Goal: Task Accomplishment & Management: Manage account settings

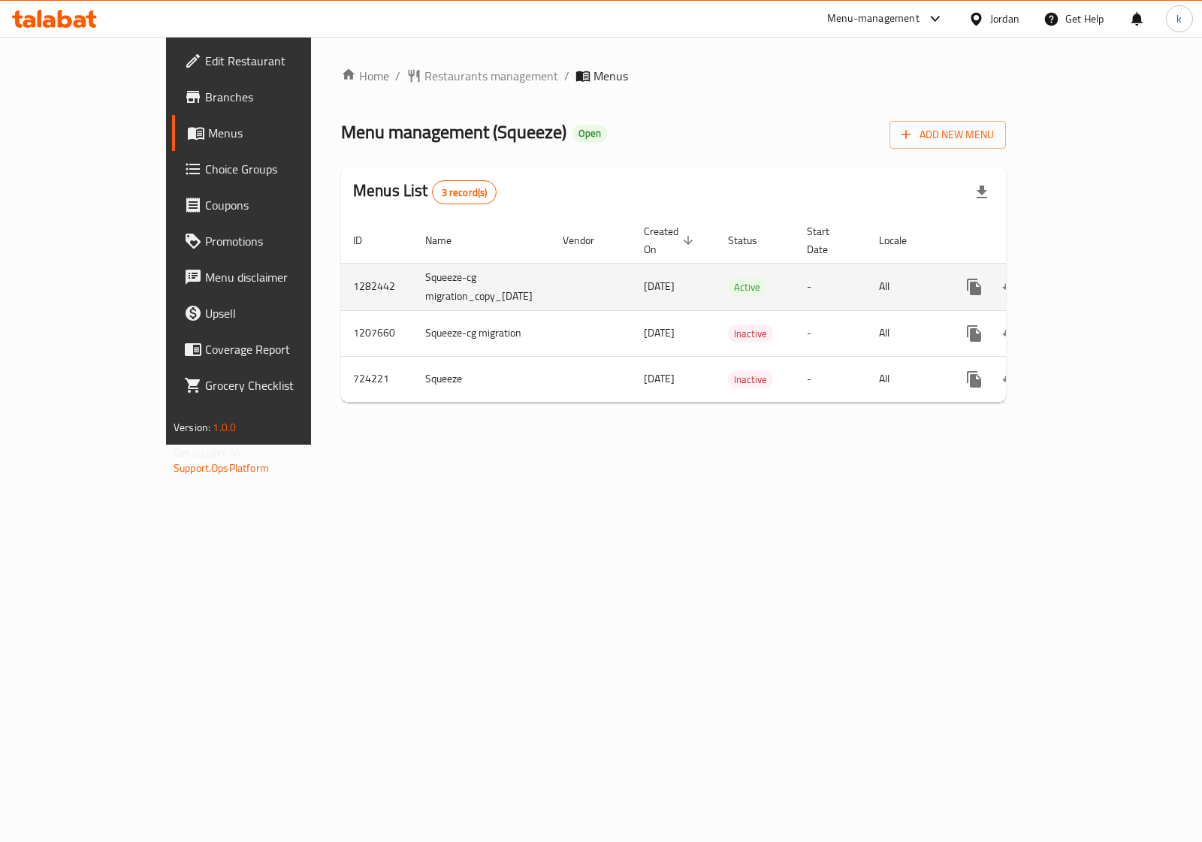
click at [1092, 278] on icon "enhanced table" at bounding box center [1083, 287] width 18 height 18
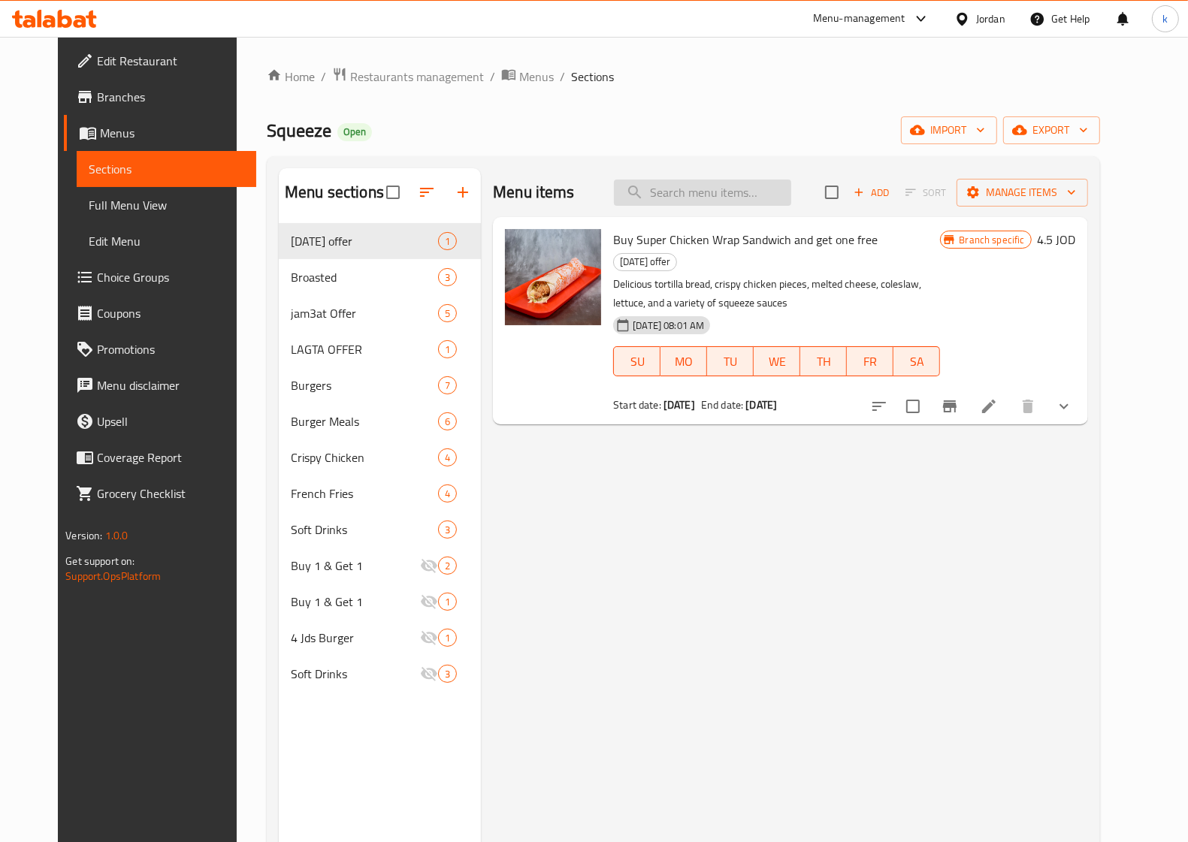
click at [726, 204] on input "search" at bounding box center [702, 193] width 177 height 26
paste input "chicken strips"
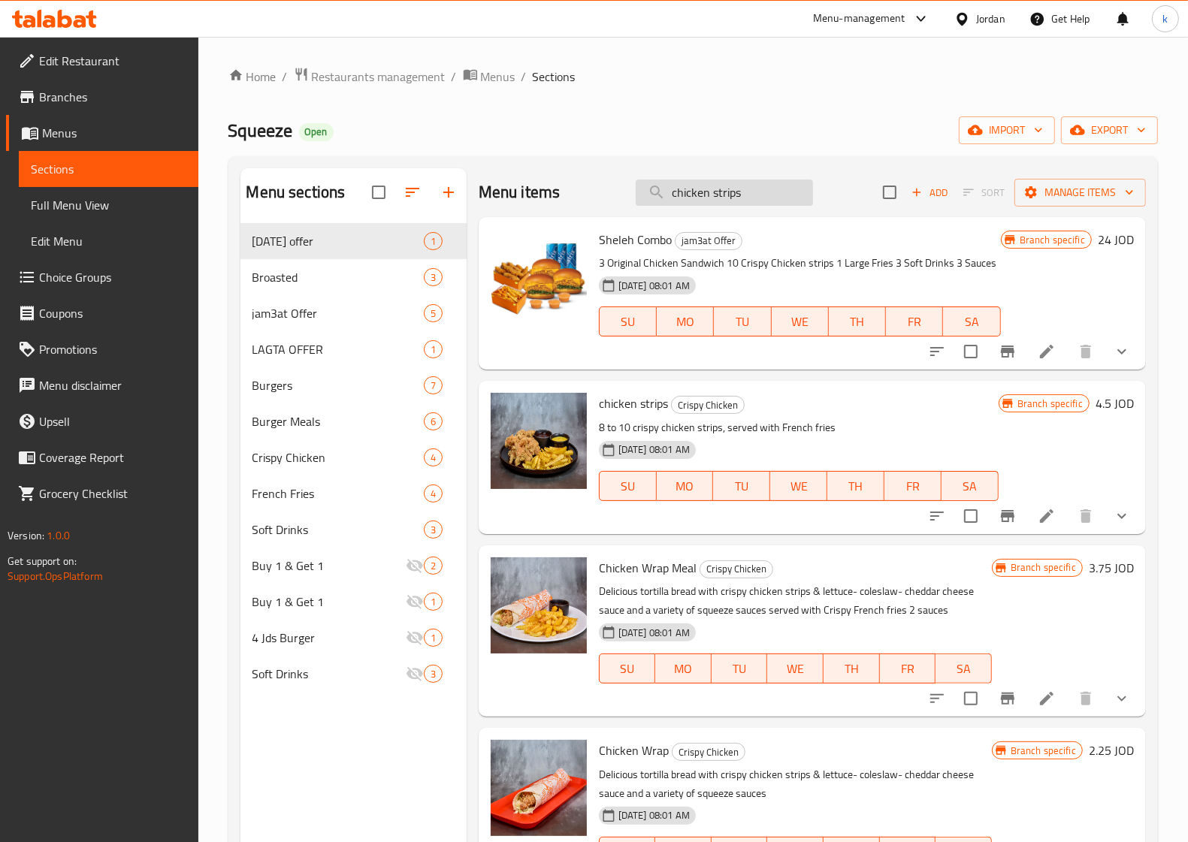
type input "chicken strips"
click at [579, 422] on div at bounding box center [539, 441] width 96 height 96
click at [579, 422] on span "delete image" at bounding box center [566, 414] width 30 height 18
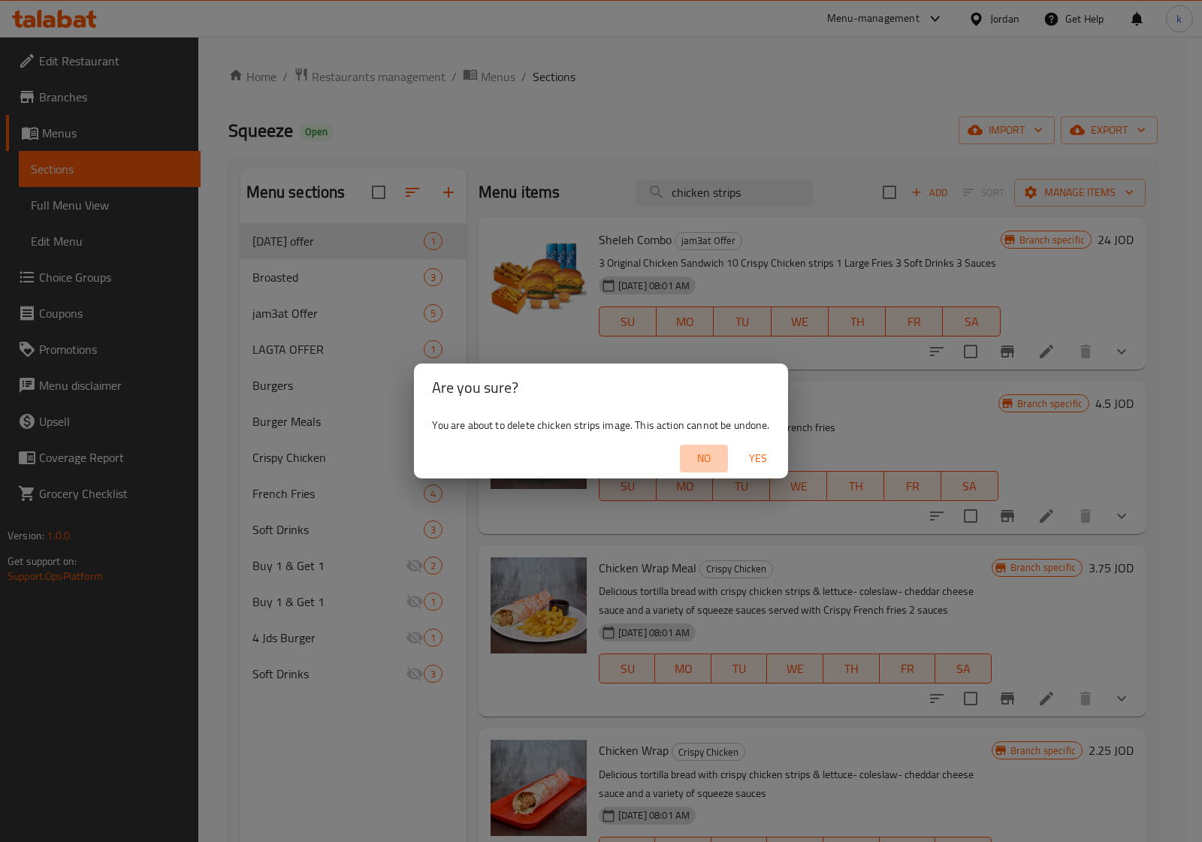
click at [712, 459] on span "No" at bounding box center [704, 458] width 36 height 19
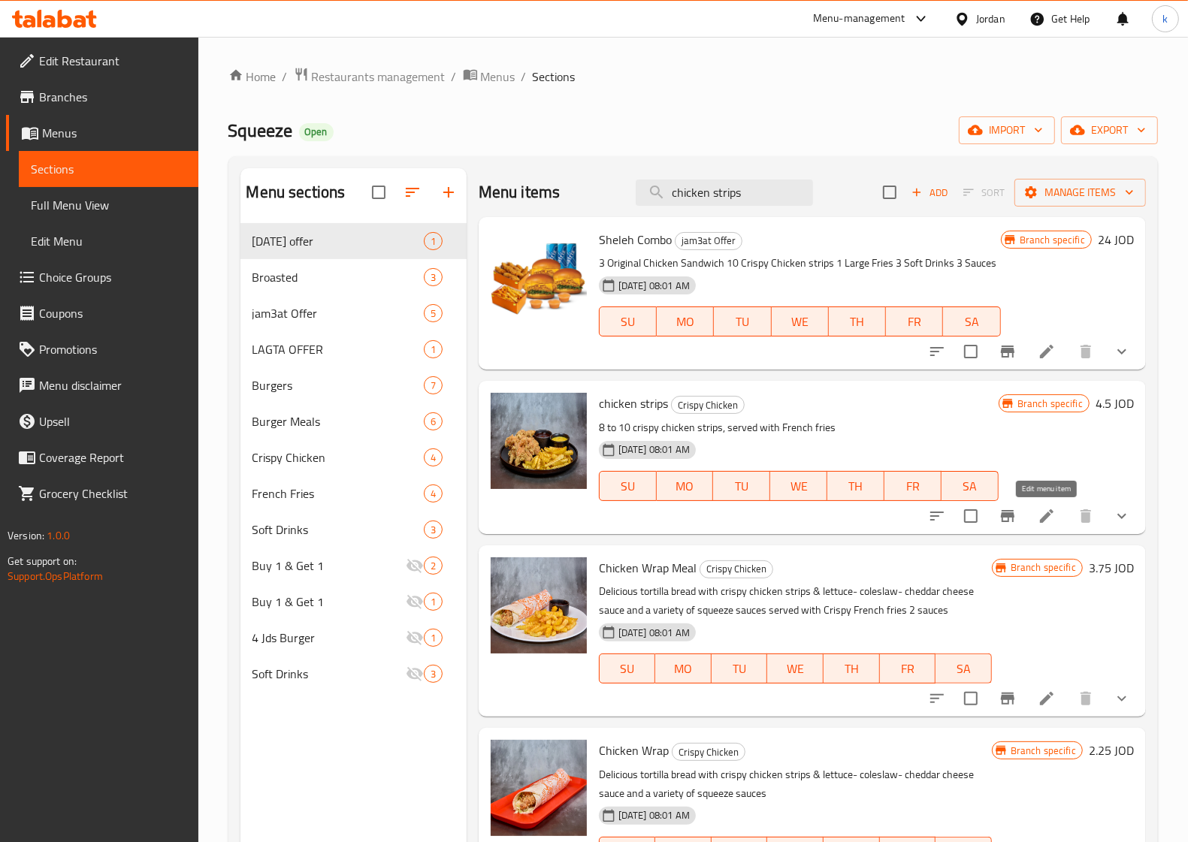
click at [1044, 513] on icon at bounding box center [1047, 516] width 18 height 18
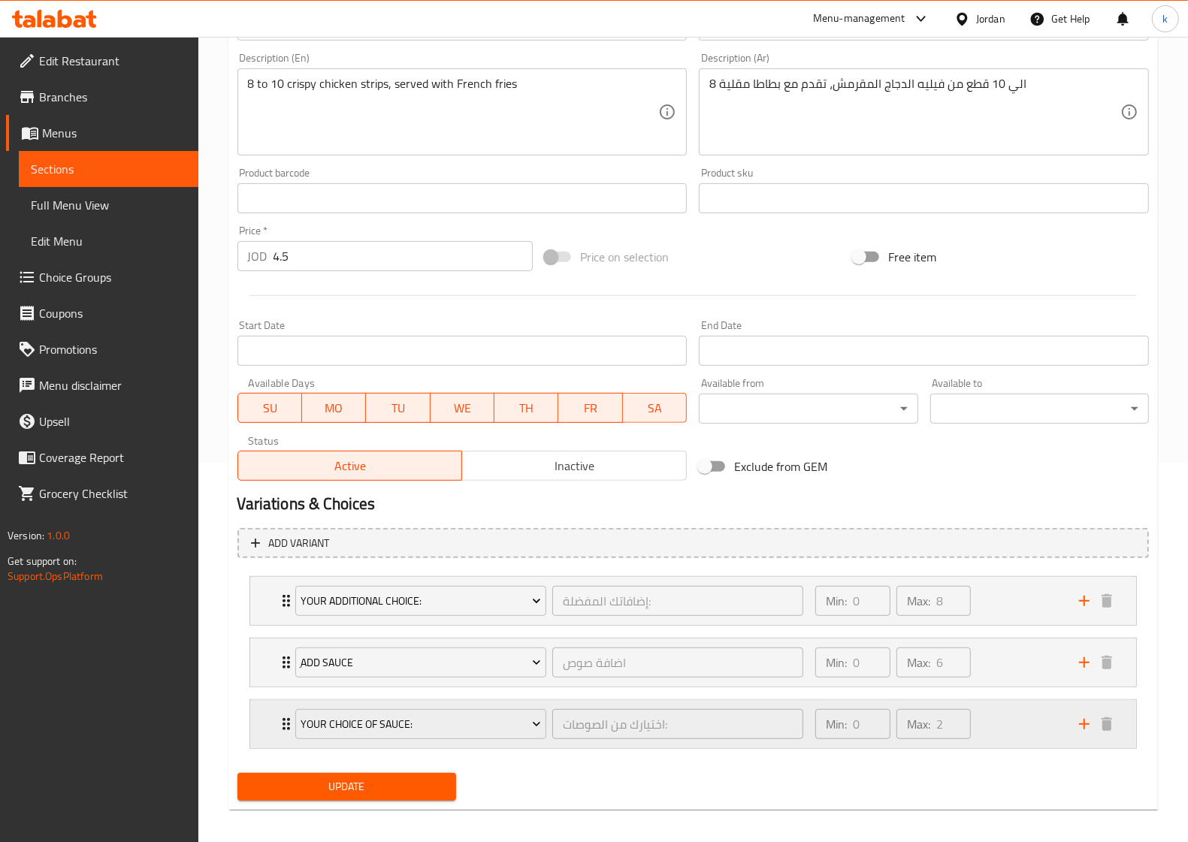
scroll to position [389, 0]
